Goal: Transaction & Acquisition: Download file/media

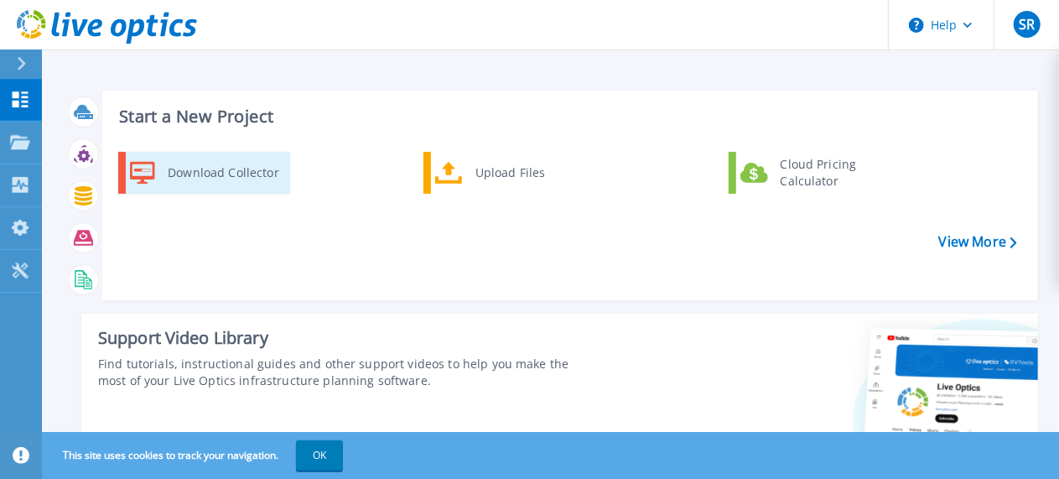
click at [247, 175] on div "Download Collector" at bounding box center [222, 173] width 127 height 34
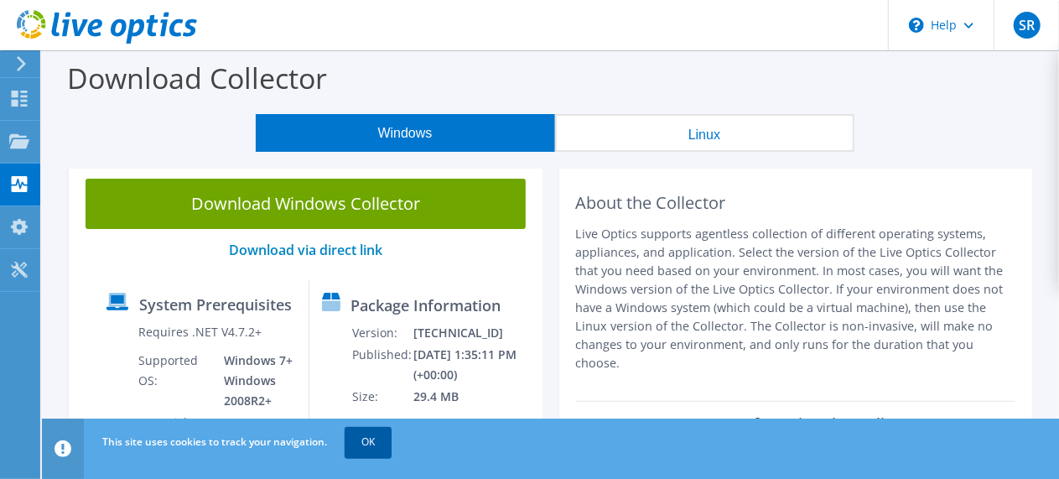
click at [380, 437] on link "OK" at bounding box center [368, 442] width 47 height 30
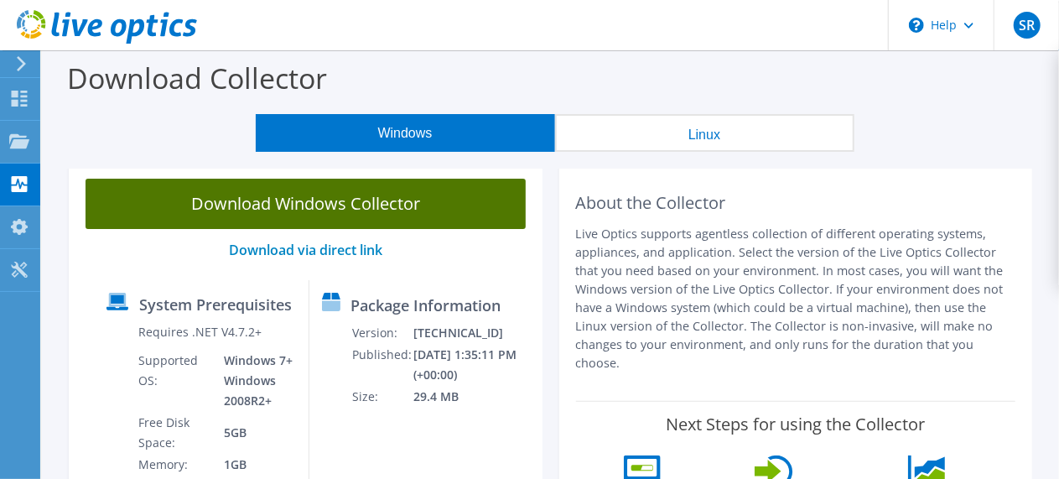
click at [293, 206] on link "Download Windows Collector" at bounding box center [306, 204] width 440 height 50
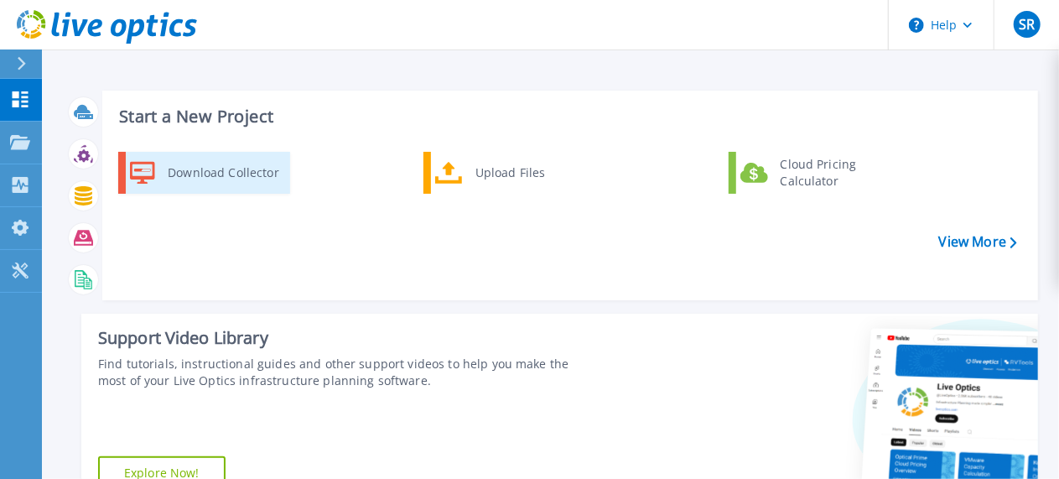
click at [268, 179] on div "Download Collector" at bounding box center [222, 173] width 127 height 34
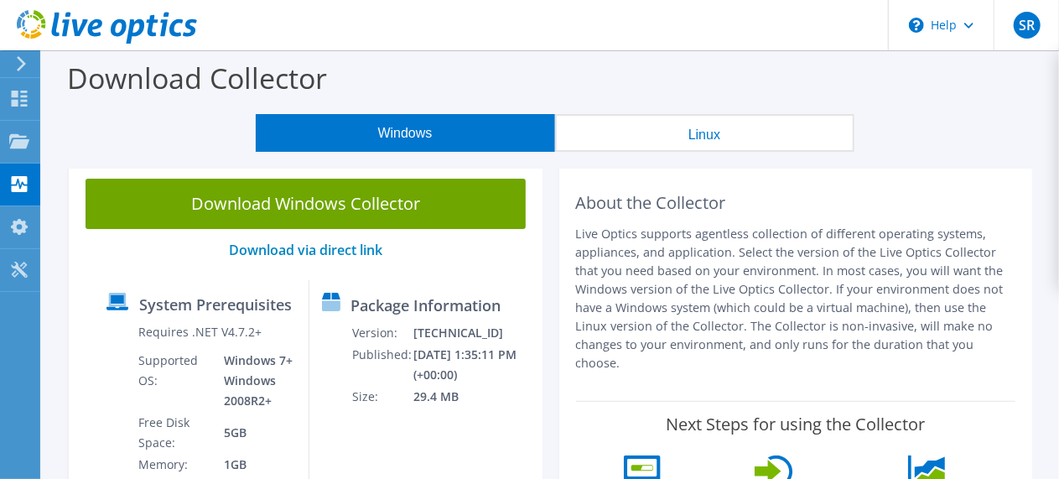
click at [364, 134] on button "Windows" at bounding box center [405, 133] width 299 height 38
click at [337, 252] on link "Download via direct link" at bounding box center [305, 250] width 153 height 18
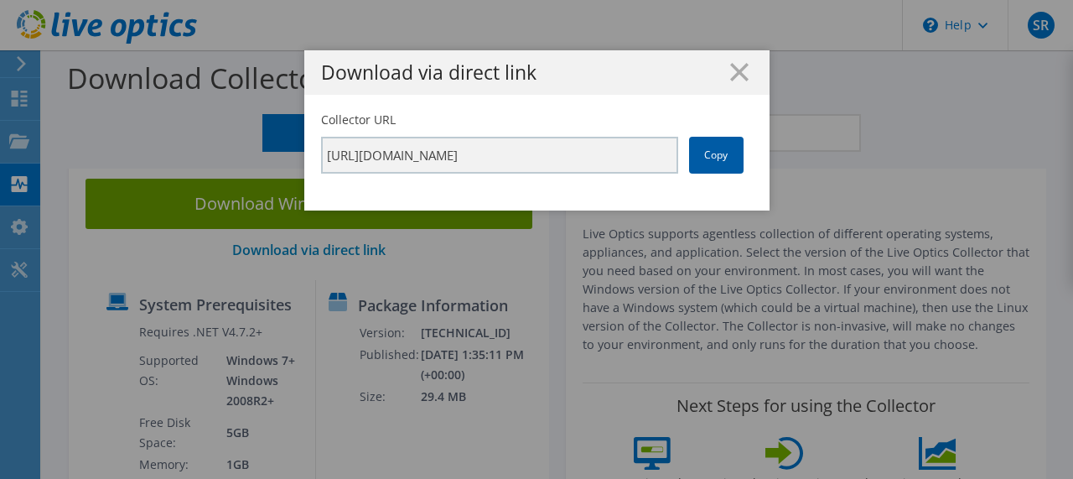
click at [699, 157] on link "Copy" at bounding box center [716, 155] width 55 height 37
click at [736, 75] on icon at bounding box center [739, 72] width 18 height 18
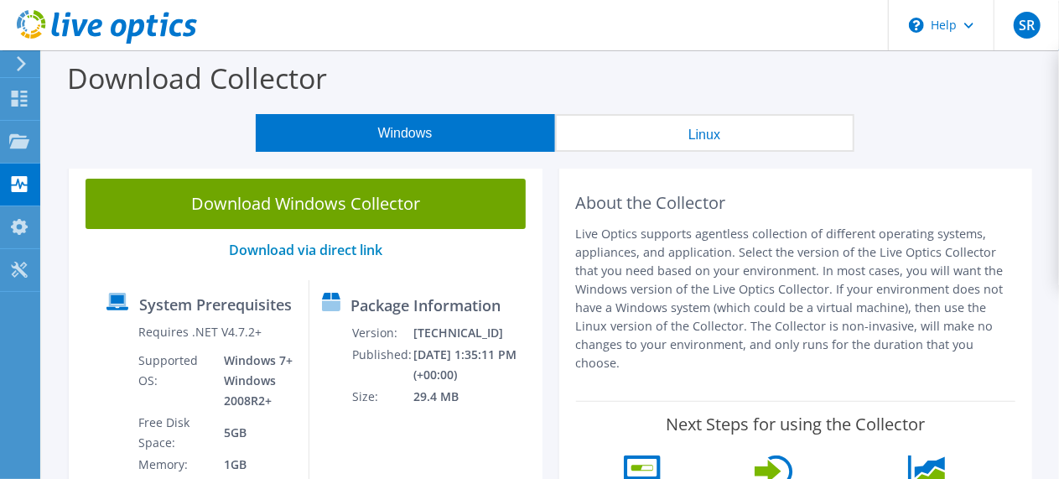
click at [385, 135] on button "Windows" at bounding box center [405, 133] width 299 height 38
